Goal: Task Accomplishment & Management: Manage account settings

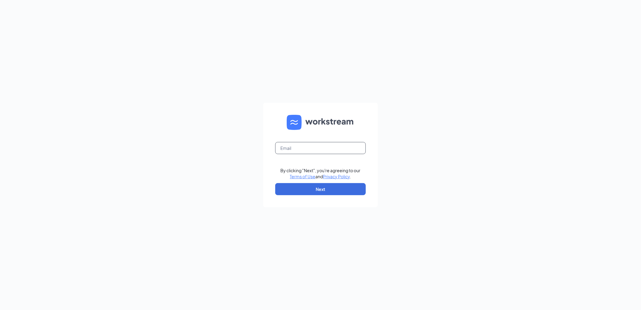
click at [318, 150] on input "text" at bounding box center [320, 148] width 91 height 12
type input "[PERSON_NAME][EMAIL_ADDRESS][DOMAIN_NAME]"
click at [311, 189] on button "Next" at bounding box center [320, 189] width 91 height 12
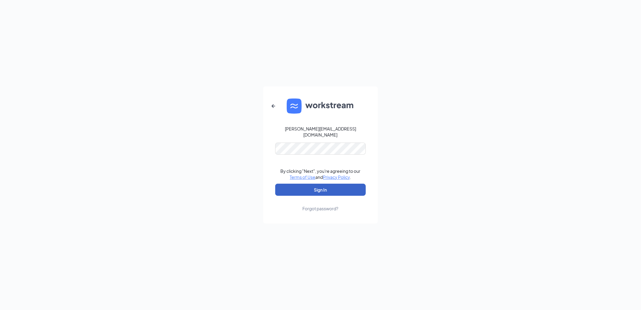
click at [297, 186] on button "Sign In" at bounding box center [320, 189] width 91 height 12
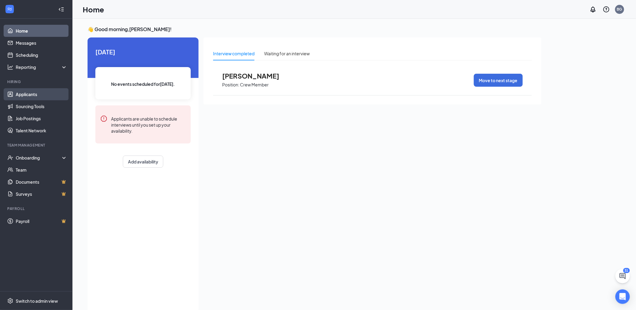
click at [28, 91] on link "Applicants" at bounding box center [42, 94] width 52 height 12
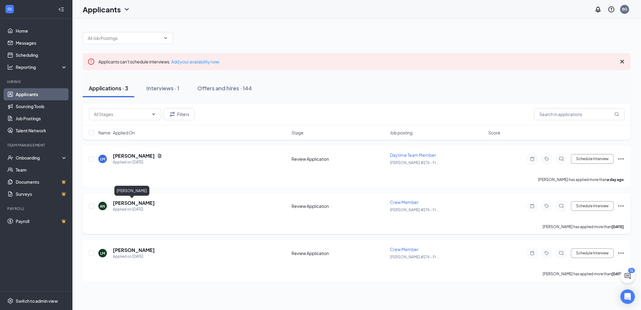
click at [134, 201] on h5 "[PERSON_NAME]" at bounding box center [134, 202] width 42 height 7
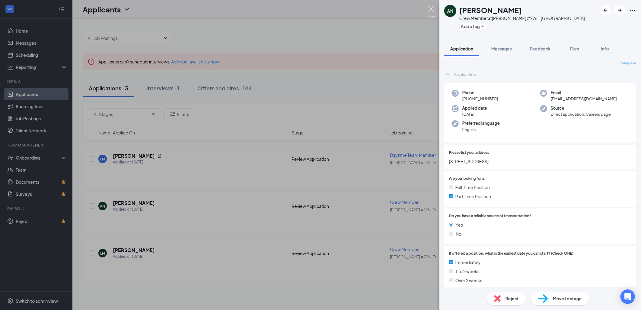
click at [430, 11] on img at bounding box center [431, 12] width 8 height 12
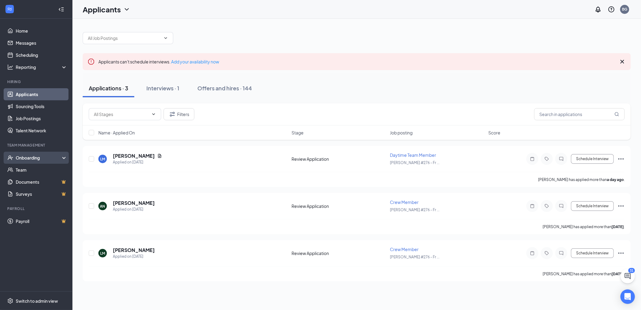
click at [24, 158] on div "Onboarding" at bounding box center [39, 157] width 46 height 6
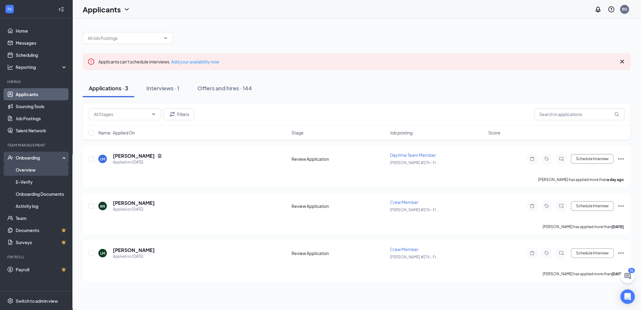
click at [23, 170] on link "Overview" at bounding box center [42, 170] width 52 height 12
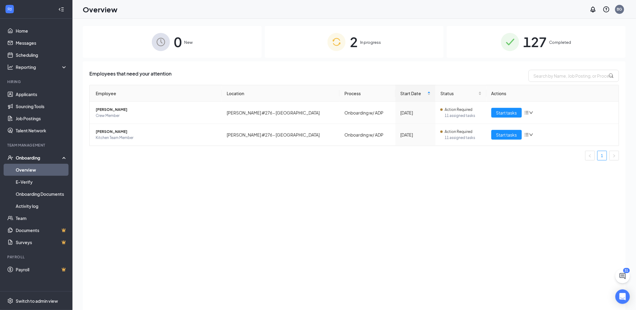
click at [568, 47] on div "127 Completed" at bounding box center [535, 42] width 179 height 32
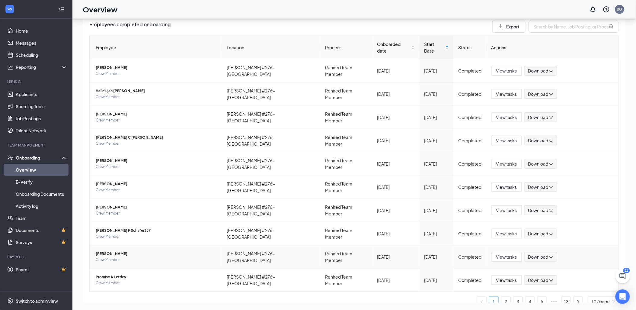
scroll to position [33, 0]
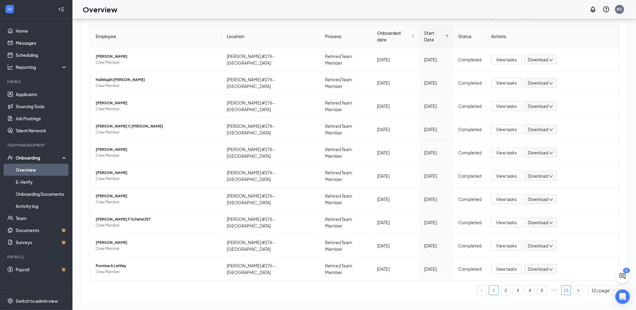
click at [561, 285] on link "13" at bounding box center [565, 289] width 9 height 9
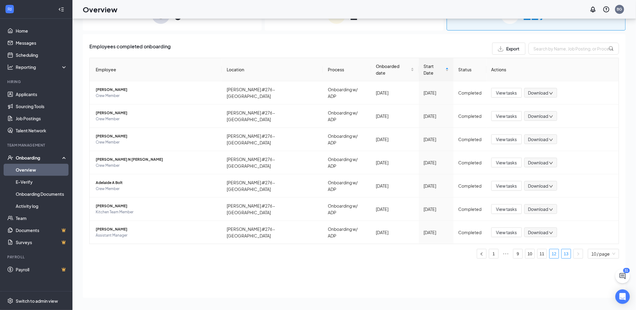
click at [553, 249] on link "12" at bounding box center [553, 253] width 9 height 9
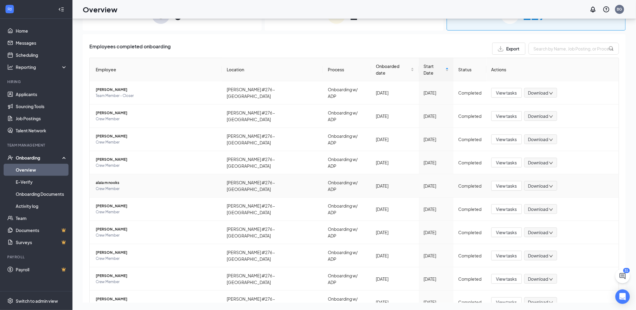
click at [119, 180] on span "alaia m nooks" at bounding box center [156, 183] width 121 height 6
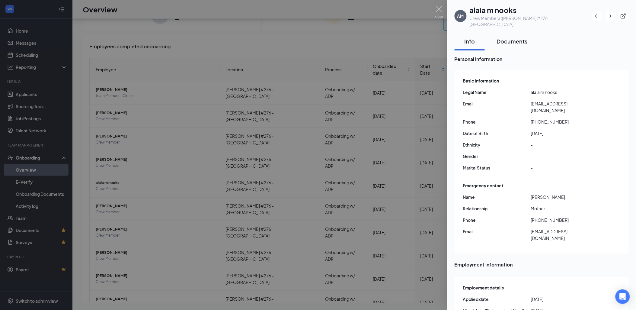
click at [520, 37] on div "Documents" at bounding box center [512, 41] width 31 height 8
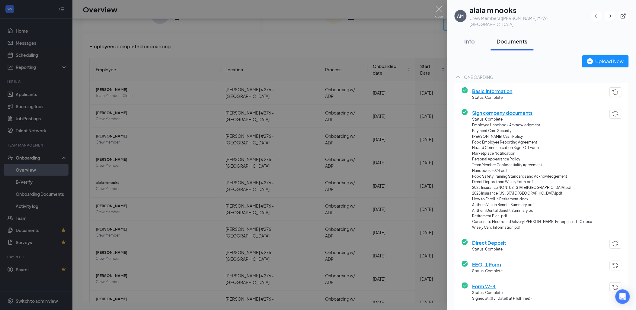
click at [494, 87] on span "Basic Information" at bounding box center [492, 91] width 40 height 8
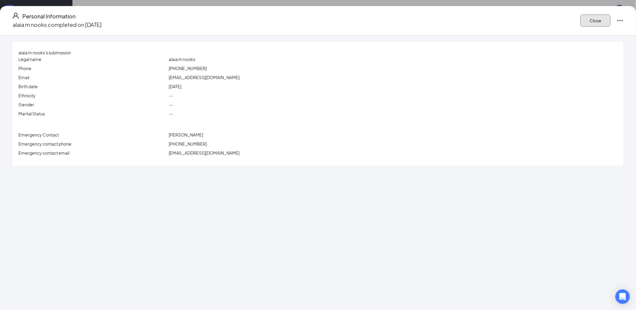
click at [580, 17] on button "Close" at bounding box center [595, 20] width 30 height 12
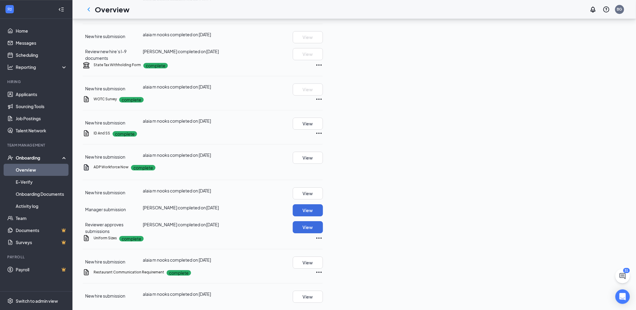
scroll to position [696, 0]
click at [323, 204] on button "View" at bounding box center [308, 210] width 30 height 12
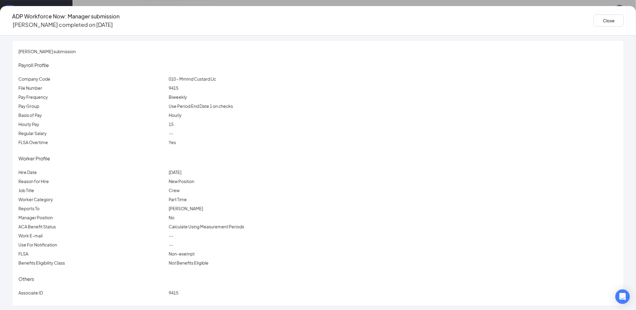
scroll to position [2, 0]
click at [593, 22] on button "Close" at bounding box center [608, 20] width 30 height 12
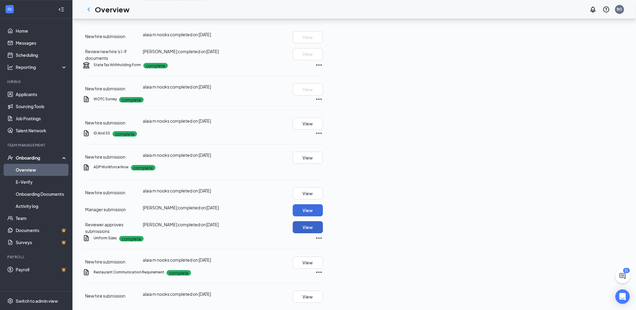
click at [323, 221] on button "View" at bounding box center [308, 227] width 30 height 12
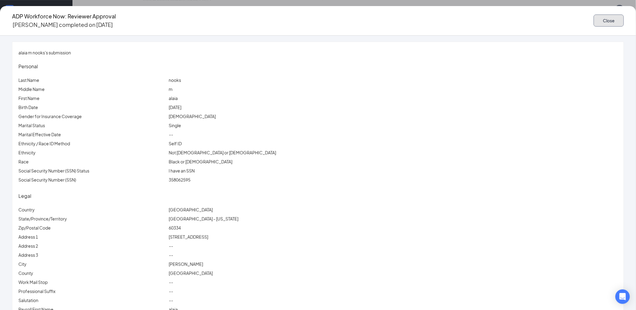
drag, startPoint x: 522, startPoint y: 16, endPoint x: 519, endPoint y: 19, distance: 4.5
click at [593, 17] on button "Close" at bounding box center [608, 20] width 30 height 12
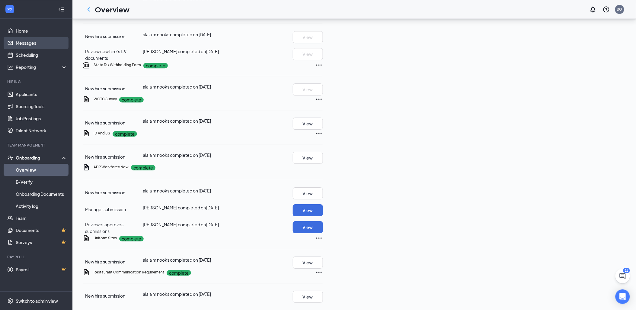
click at [29, 43] on link "Messages" at bounding box center [42, 43] width 52 height 12
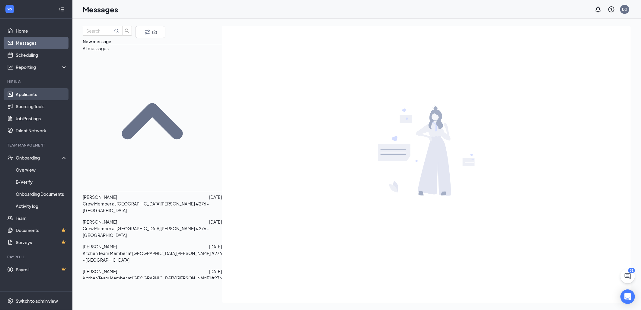
click at [34, 94] on link "Applicants" at bounding box center [42, 94] width 52 height 12
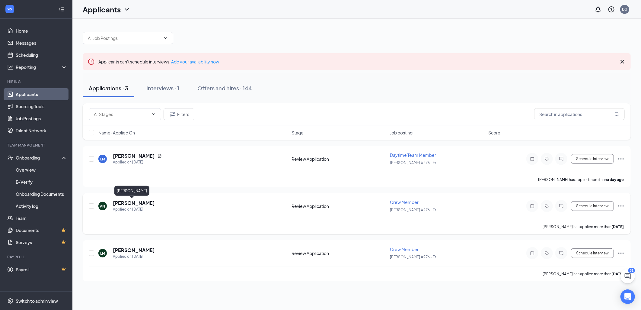
click at [119, 201] on h5 "Arielle Nooks" at bounding box center [134, 202] width 42 height 7
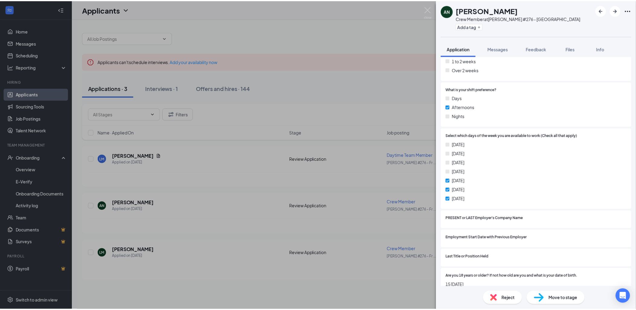
scroll to position [217, 0]
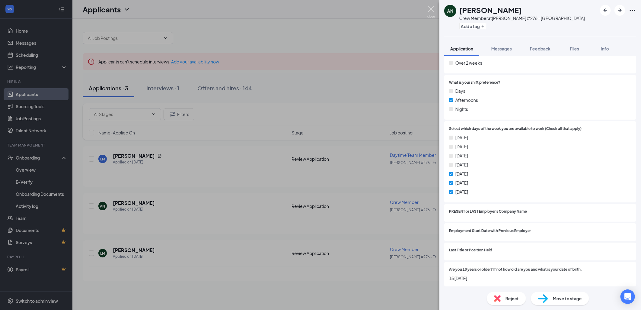
click at [432, 10] on img at bounding box center [431, 12] width 8 height 12
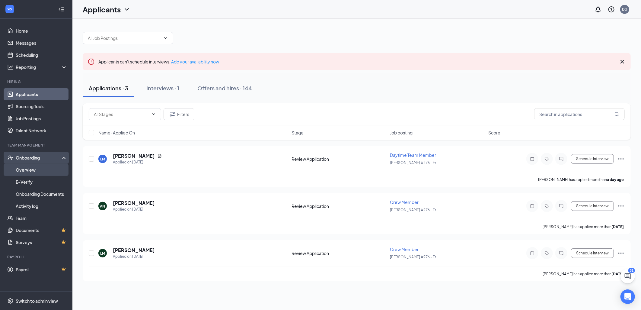
click at [34, 169] on link "Overview" at bounding box center [42, 170] width 52 height 12
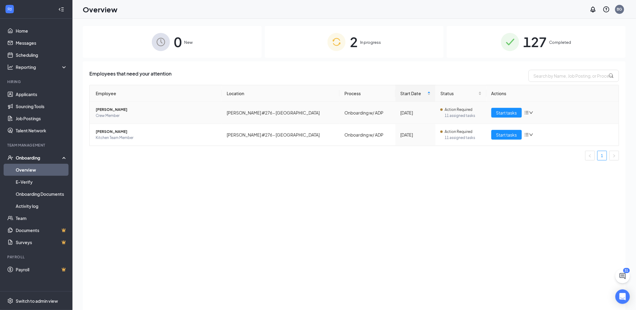
click at [116, 109] on span "Kristen L Silcott" at bounding box center [156, 109] width 121 height 6
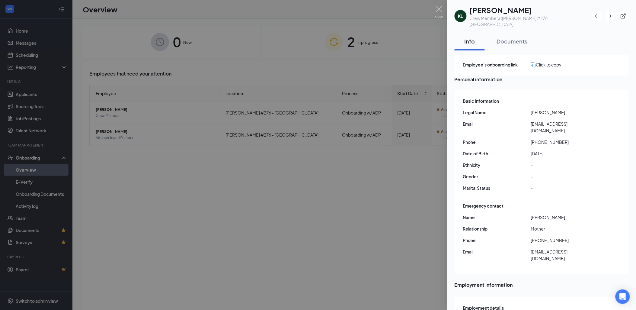
drag, startPoint x: 514, startPoint y: 37, endPoint x: 507, endPoint y: 49, distance: 13.0
click at [514, 38] on div "Documents" at bounding box center [512, 41] width 31 height 8
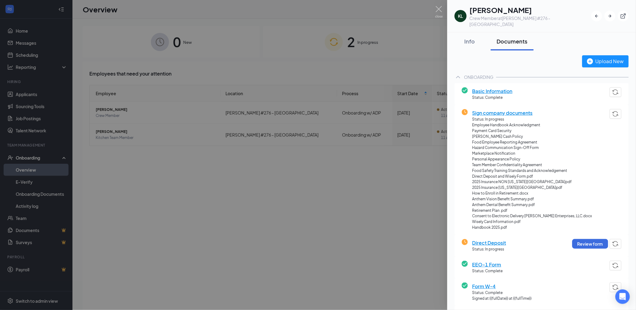
click at [483, 87] on span "Basic Information" at bounding box center [492, 91] width 40 height 8
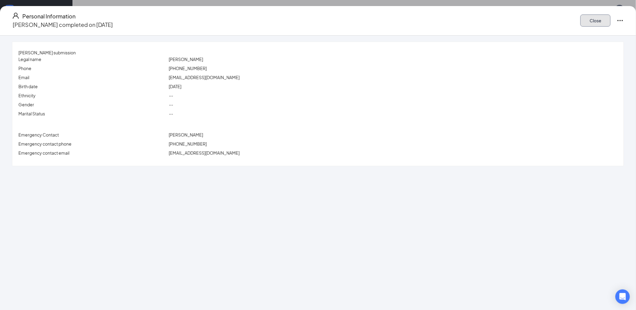
click at [580, 19] on button "Close" at bounding box center [595, 20] width 30 height 12
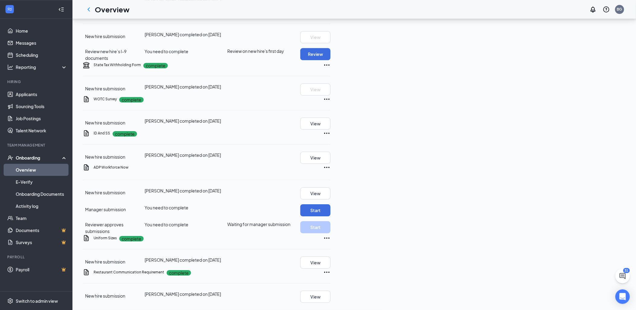
scroll to position [637, 0]
click at [330, 164] on button "View" at bounding box center [315, 157] width 30 height 12
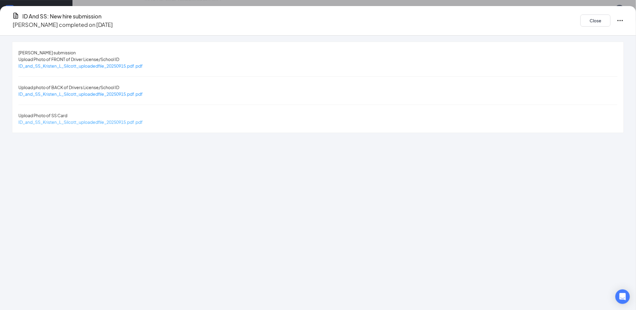
click at [143, 119] on span "ID_and_SS_Kristen_L_Silcott_uploadedfile_20250915.pdf.pdf" at bounding box center [80, 121] width 124 height 5
click at [143, 67] on span "ID_and_SS_Kristen_L_Silcott_uploadedfile_20250915.pdf.pdf" at bounding box center [80, 65] width 124 height 5
click at [580, 21] on button "Close" at bounding box center [595, 20] width 30 height 12
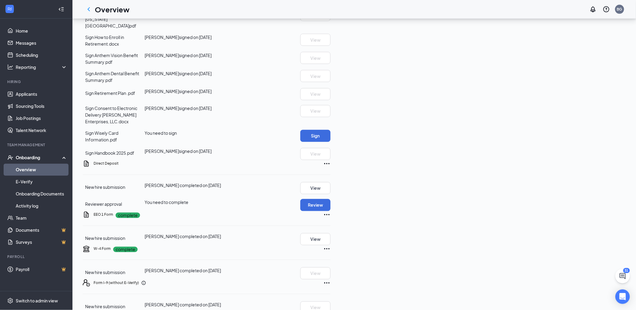
scroll to position [335, 0]
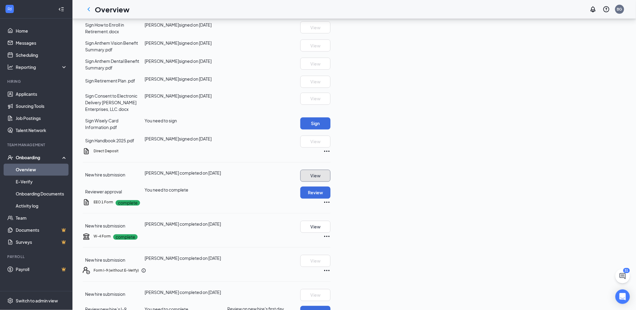
click at [330, 182] on button "View" at bounding box center [315, 176] width 30 height 12
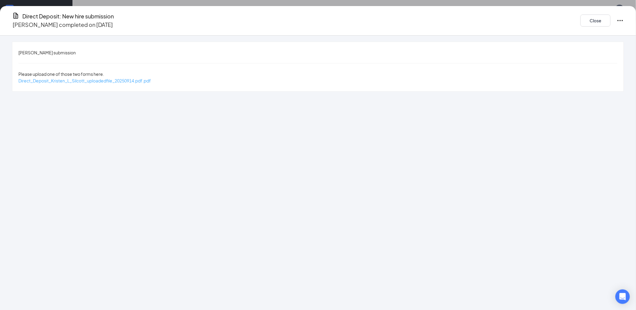
click at [151, 78] on span "Direct_Deposit_Kristen_L_Silcott_uploadedfile_20250914.pdf.pdf" at bounding box center [84, 80] width 132 height 5
click at [580, 18] on button "Close" at bounding box center [595, 20] width 30 height 12
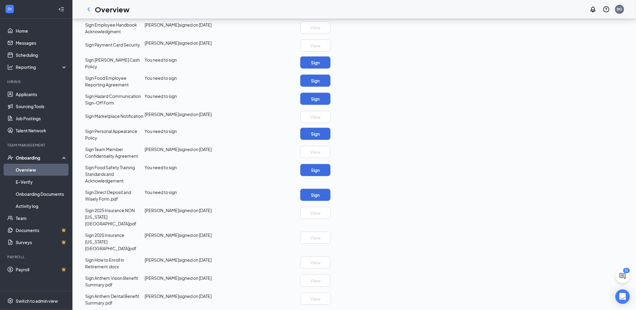
scroll to position [0, 0]
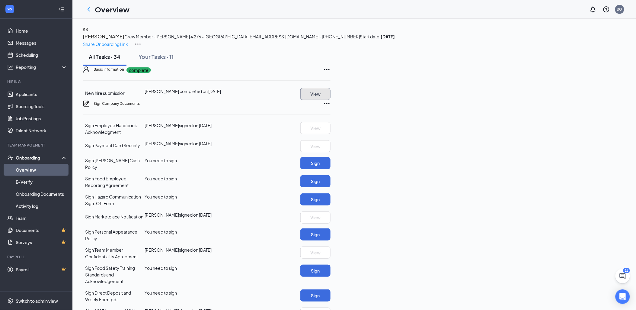
click at [330, 100] on button "View" at bounding box center [315, 94] width 30 height 12
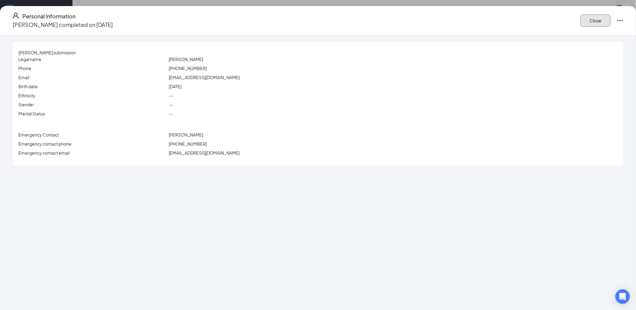
click at [580, 20] on button "Close" at bounding box center [595, 20] width 30 height 12
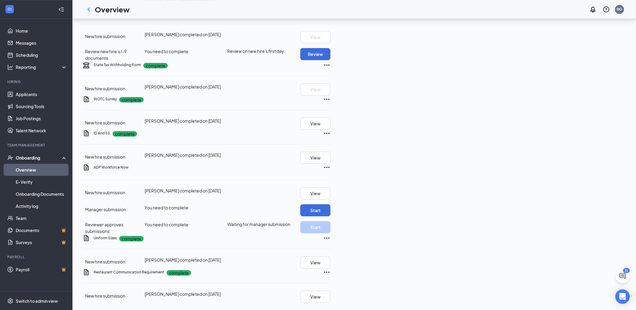
scroll to position [696, 0]
click at [330, 187] on button "View" at bounding box center [315, 193] width 30 height 12
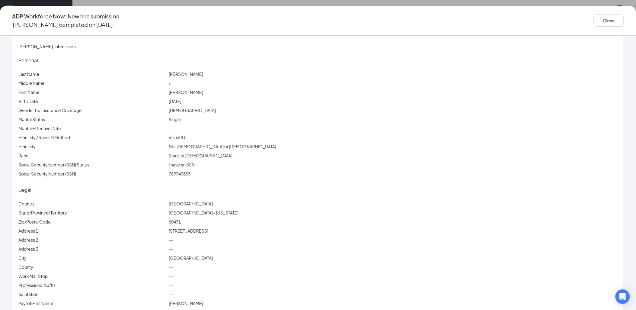
scroll to position [0, 0]
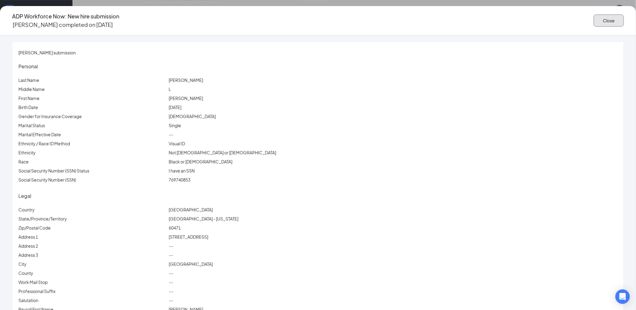
click at [593, 16] on button "Close" at bounding box center [608, 20] width 30 height 12
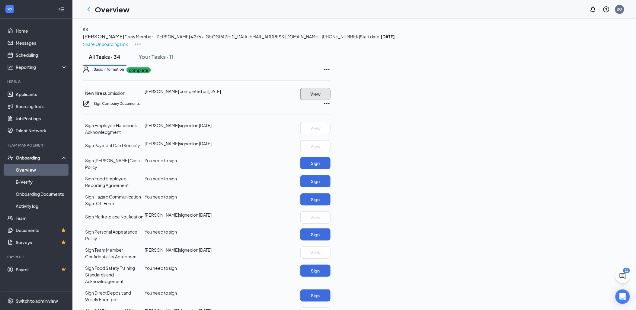
click at [330, 100] on button "View" at bounding box center [315, 94] width 30 height 12
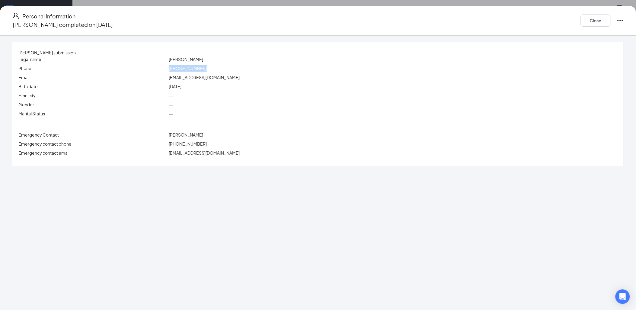
drag, startPoint x: 257, startPoint y: 69, endPoint x: 220, endPoint y: 70, distance: 36.8
click at [220, 70] on div "Phone (954) 806-3070" at bounding box center [317, 68] width 601 height 7
copy div "(954) 806-3070"
drag, startPoint x: 275, startPoint y: 79, endPoint x: 222, endPoint y: 79, distance: 52.2
click at [222, 79] on div "silcottkrsiten@gmail.com" at bounding box center [392, 77] width 451 height 7
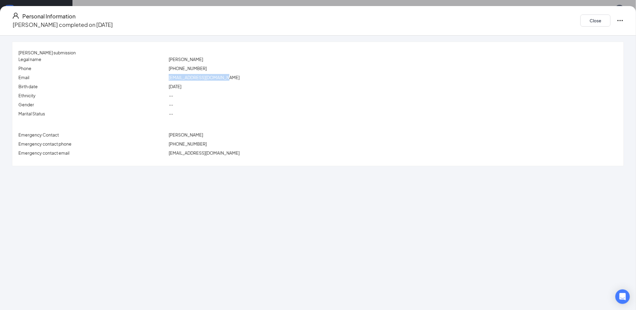
copy span "silcottkrsiten@gmail.com"
click at [580, 14] on button "Close" at bounding box center [595, 20] width 30 height 12
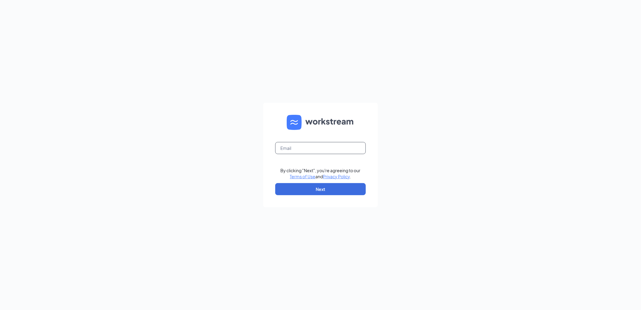
click at [303, 146] on input "text" at bounding box center [320, 148] width 91 height 12
type input "brian@culvers.biz"
click at [306, 188] on button "Next" at bounding box center [320, 189] width 91 height 12
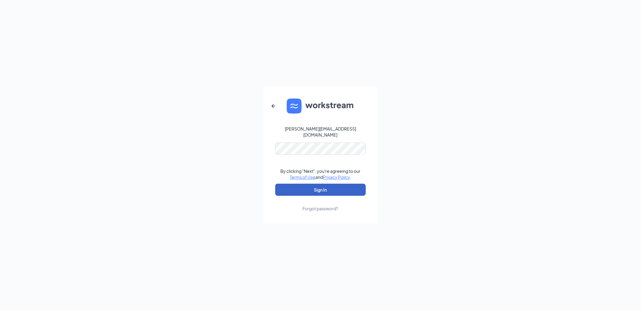
click at [303, 183] on button "Sign In" at bounding box center [320, 189] width 91 height 12
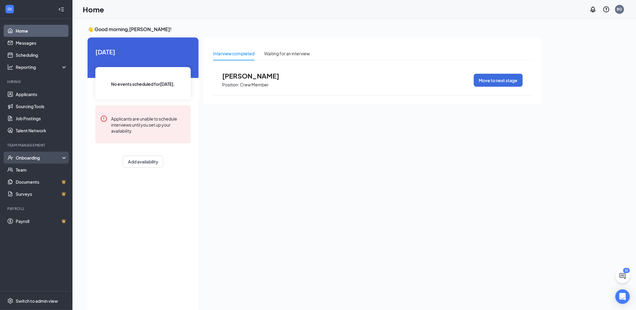
click at [30, 158] on div "Onboarding" at bounding box center [39, 157] width 46 height 6
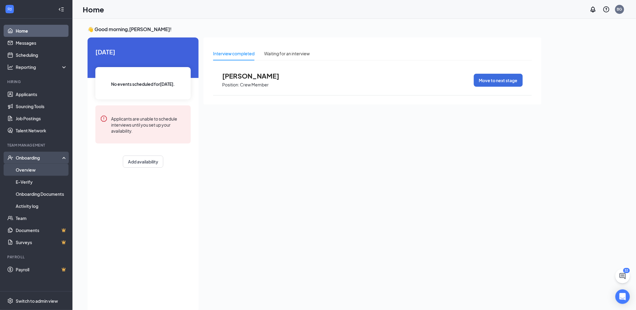
click at [29, 164] on link "Overview" at bounding box center [42, 170] width 52 height 12
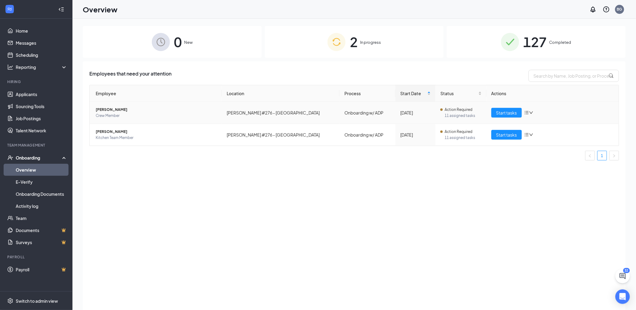
click at [121, 109] on span "[PERSON_NAME]" at bounding box center [156, 109] width 121 height 6
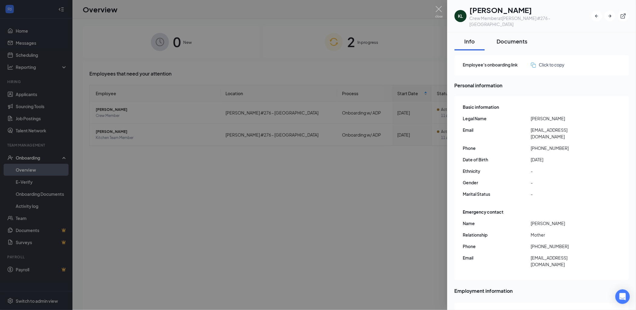
click at [508, 37] on div "Documents" at bounding box center [512, 41] width 31 height 8
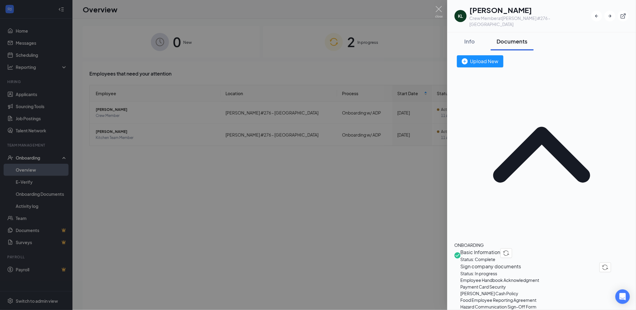
click at [495, 248] on span "Basic Information" at bounding box center [480, 252] width 40 height 8
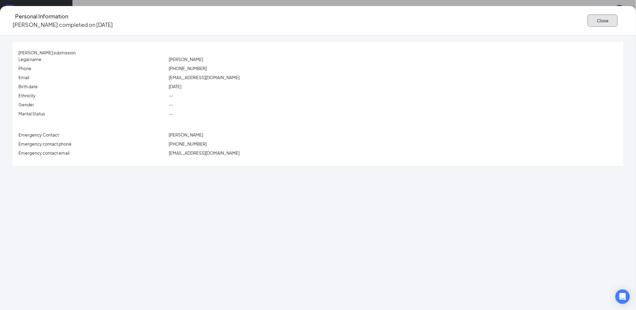
click at [587, 19] on button "Close" at bounding box center [602, 20] width 30 height 12
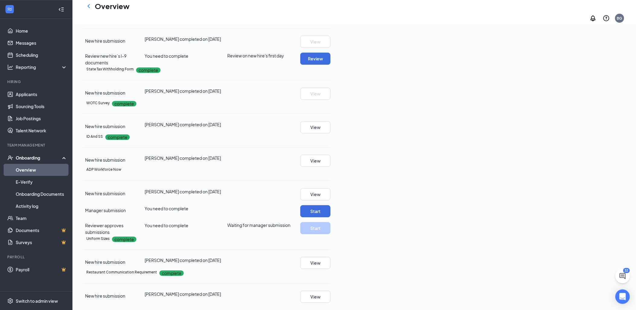
scroll to position [637, 0]
click at [330, 200] on button "View" at bounding box center [315, 194] width 30 height 12
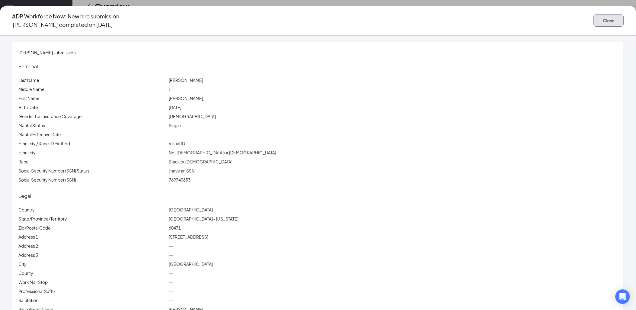
click at [593, 14] on button "Close" at bounding box center [608, 20] width 30 height 12
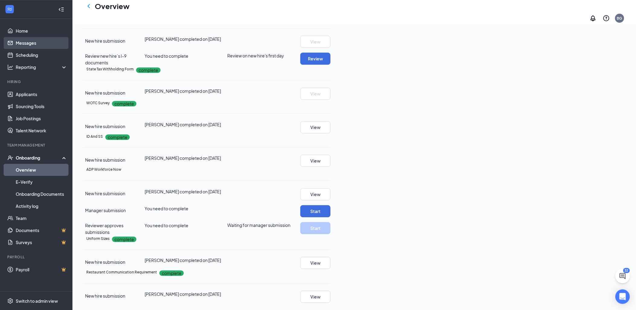
click at [35, 45] on link "Messages" at bounding box center [42, 43] width 52 height 12
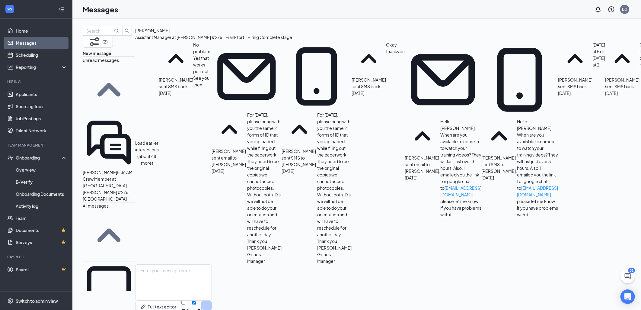
scroll to position [229, 0]
click at [26, 91] on link "Applicants" at bounding box center [42, 94] width 52 height 12
